Goal: Task Accomplishment & Management: Manage account settings

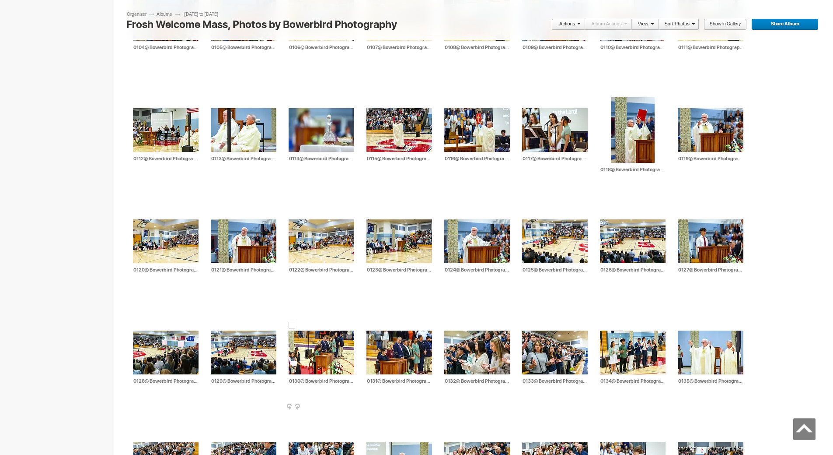
scroll to position [1575, 0]
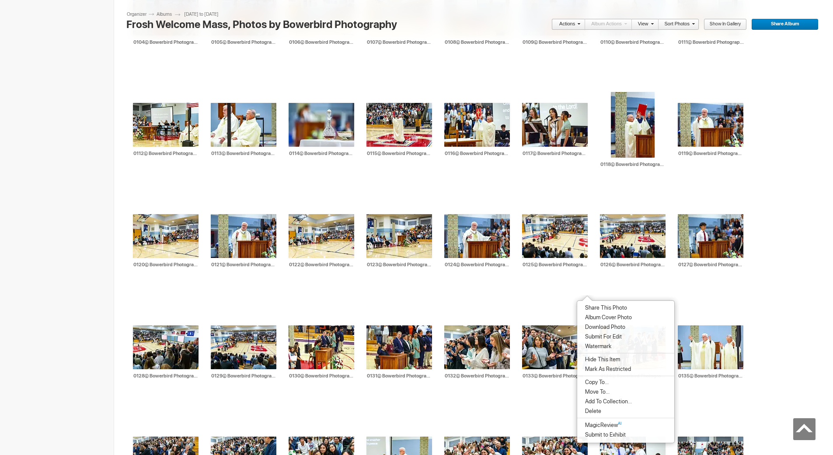
click at [594, 315] on span "Album Cover Photo" at bounding box center [607, 317] width 49 height 7
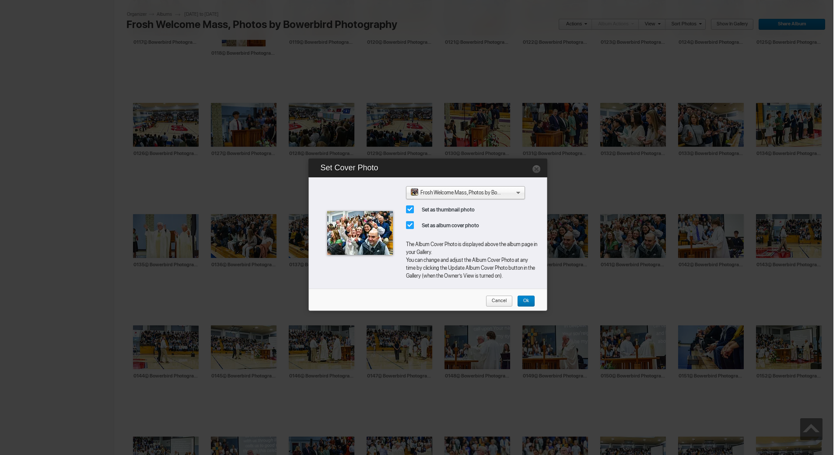
click at [531, 301] on link "Ok" at bounding box center [526, 300] width 18 height 11
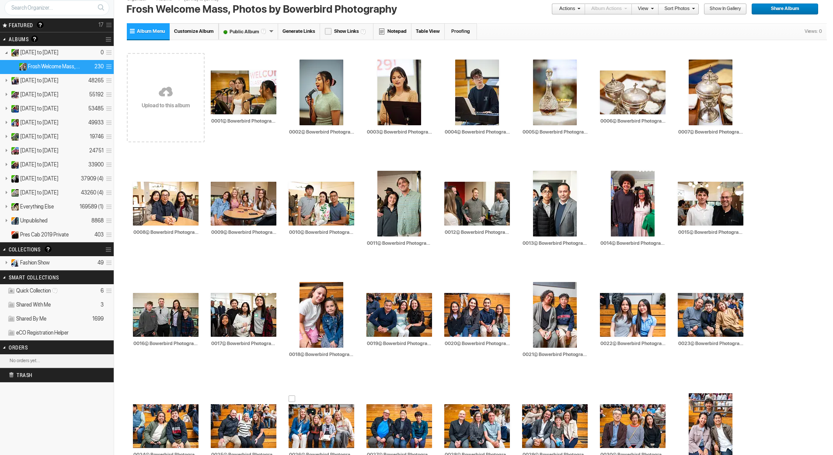
scroll to position [0, 0]
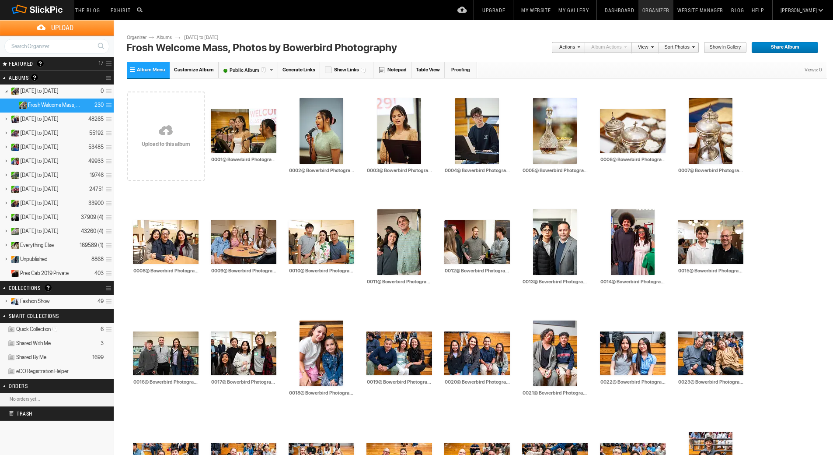
click at [593, 9] on link "My Gallery" at bounding box center [574, 10] width 38 height 20
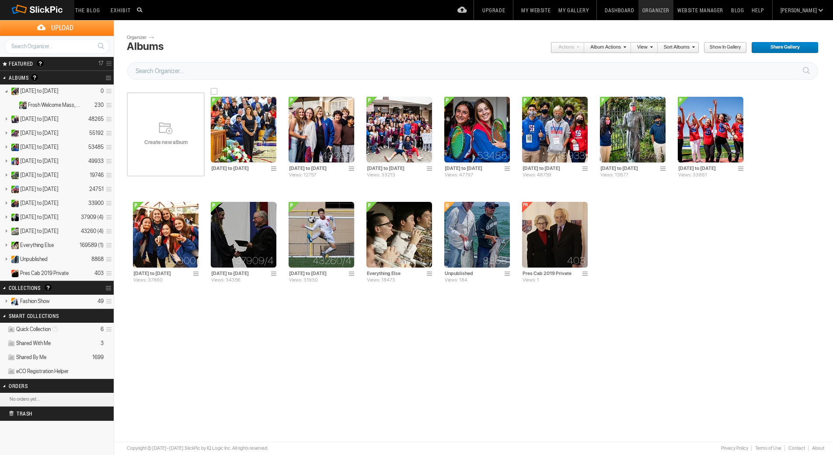
click at [252, 129] on img at bounding box center [244, 130] width 66 height 66
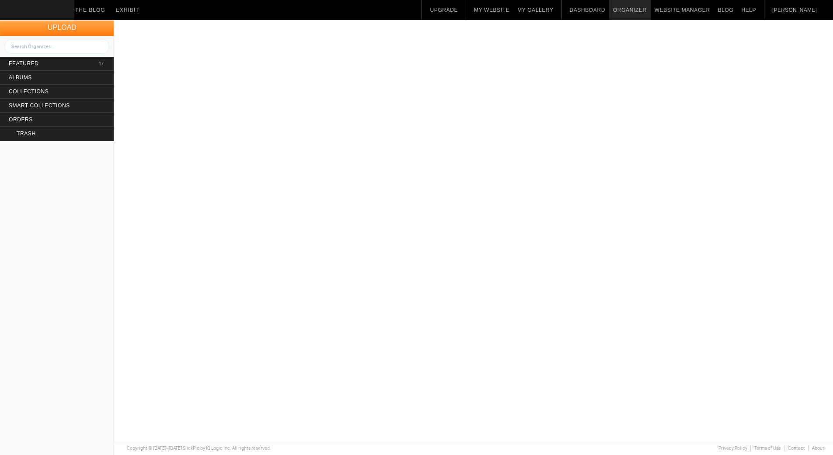
type input "[DATE] to [DATE]"
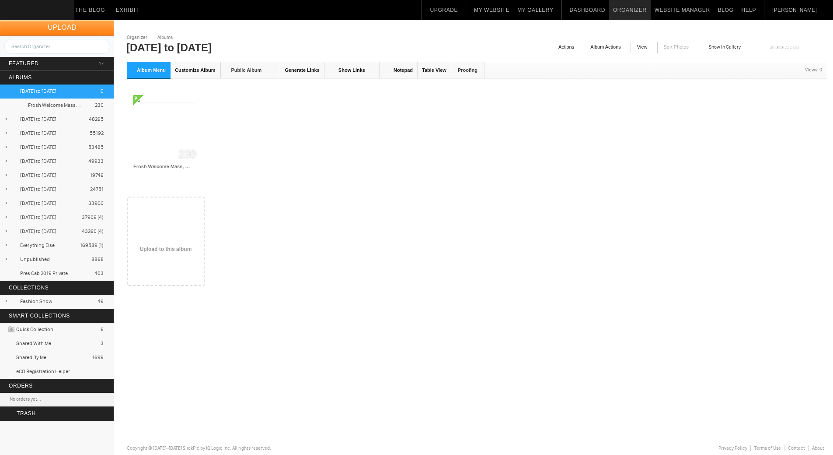
click at [196, 167] on span at bounding box center [197, 167] width 9 height 7
click at [213, 256] on span "Cover Photo" at bounding box center [208, 259] width 32 height 7
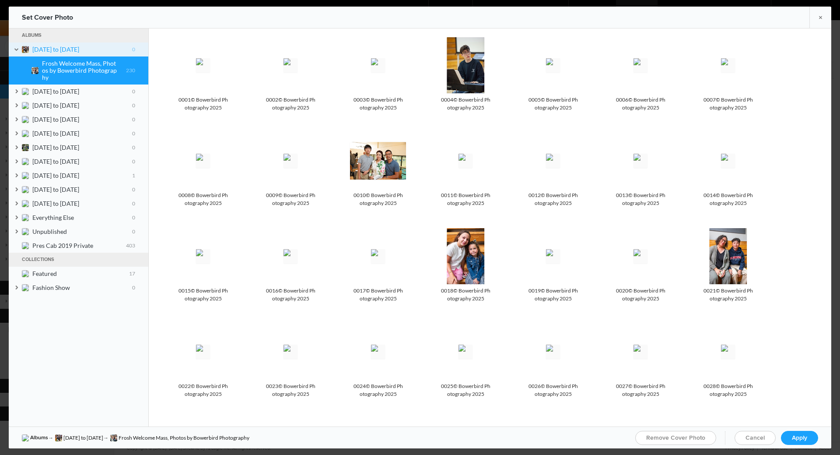
click at [130, 50] on b "August 2025 to July 2026 0" at bounding box center [83, 49] width 103 height 7
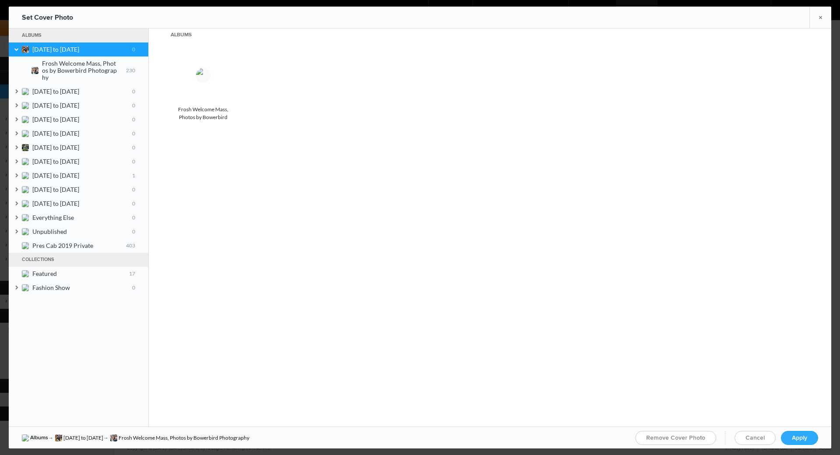
click at [795, 441] on link "Apply" at bounding box center [799, 437] width 37 height 14
click at [801, 440] on span "Apply" at bounding box center [799, 437] width 15 height 7
click at [798, 437] on span "Apply" at bounding box center [799, 437] width 15 height 7
click at [799, 440] on span "Apply" at bounding box center [799, 437] width 15 height 7
click at [816, 14] on link "×" at bounding box center [820, 17] width 22 height 21
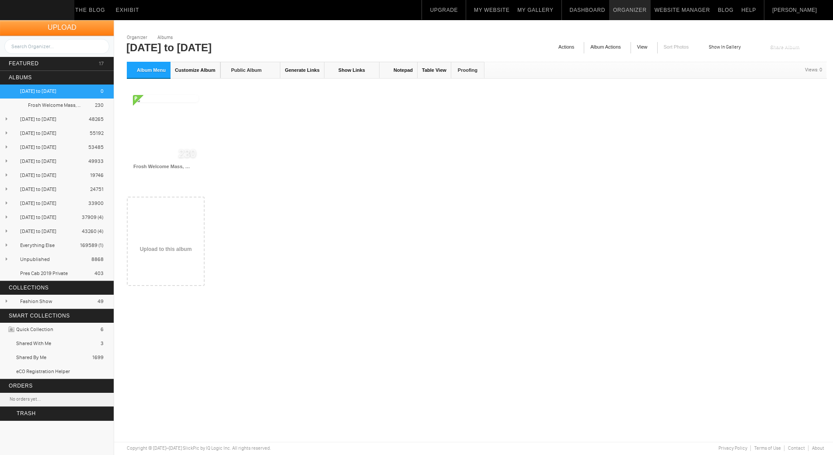
click at [557, 11] on link "My Gallery" at bounding box center [536, 10] width 44 height 20
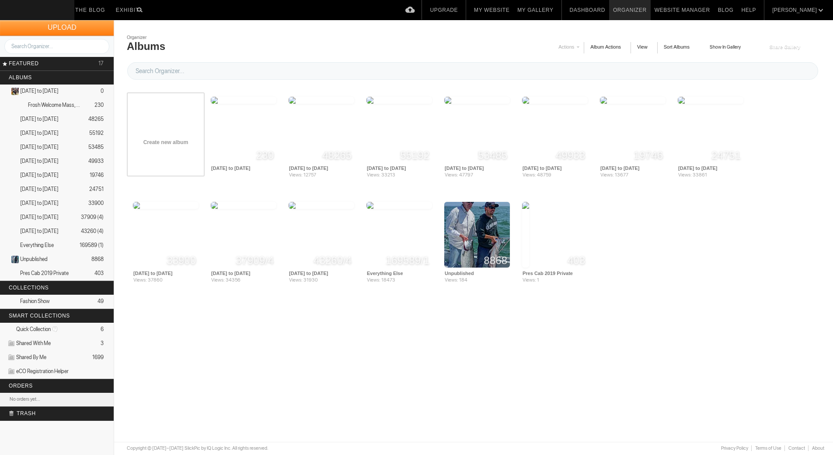
click at [272, 166] on span at bounding box center [275, 168] width 9 height 7
click at [288, 260] on span "Cover Photo" at bounding box center [284, 258] width 33 height 7
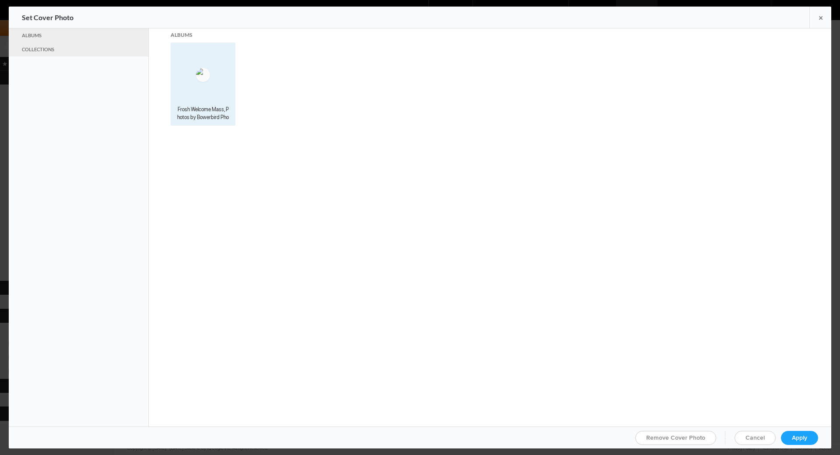
click at [196, 68] on img at bounding box center [203, 75] width 14 height 14
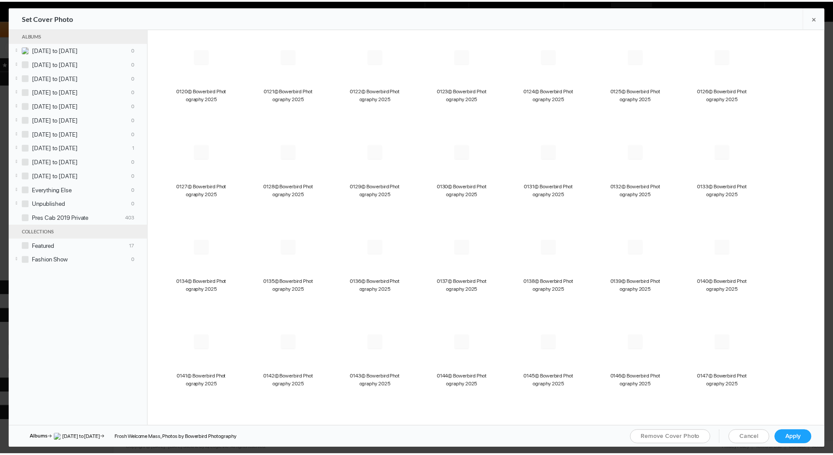
scroll to position [1662, 0]
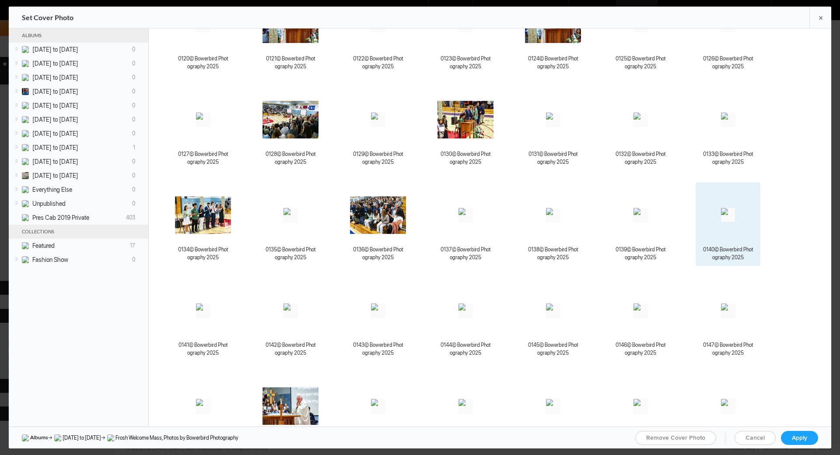
click at [721, 218] on img at bounding box center [728, 215] width 14 height 14
click at [804, 437] on span "Apply" at bounding box center [799, 437] width 15 height 7
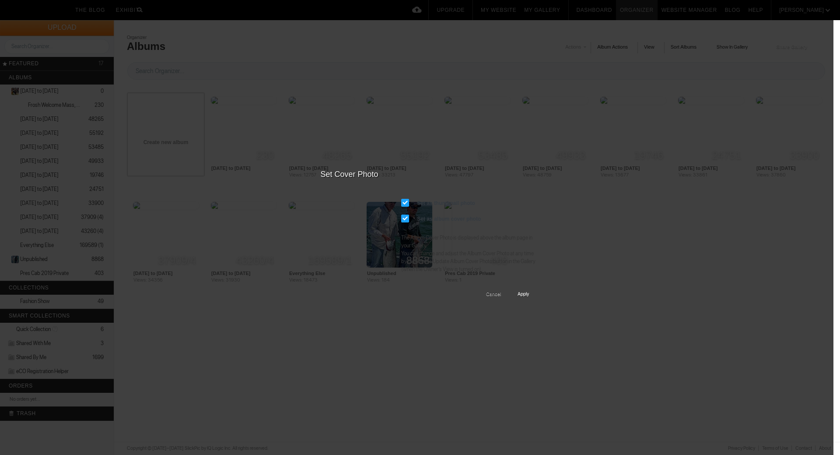
click at [523, 290] on span "Apply" at bounding box center [519, 294] width 17 height 11
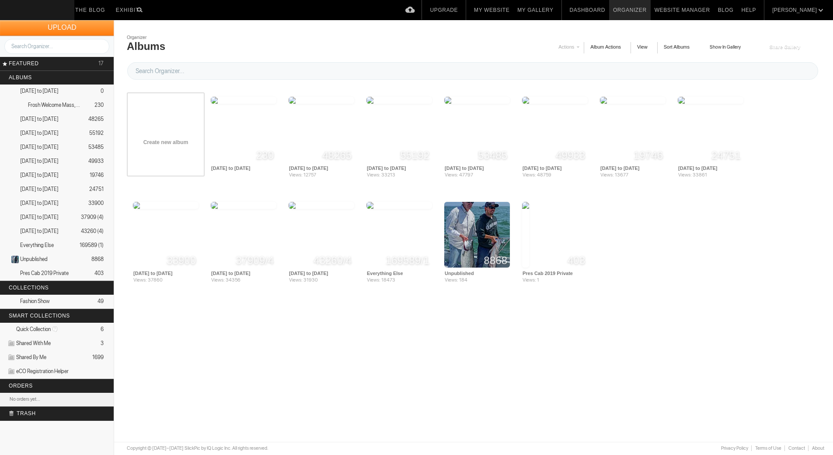
click at [557, 11] on link "My Gallery" at bounding box center [536, 10] width 44 height 20
